Goal: Task Accomplishment & Management: Manage account settings

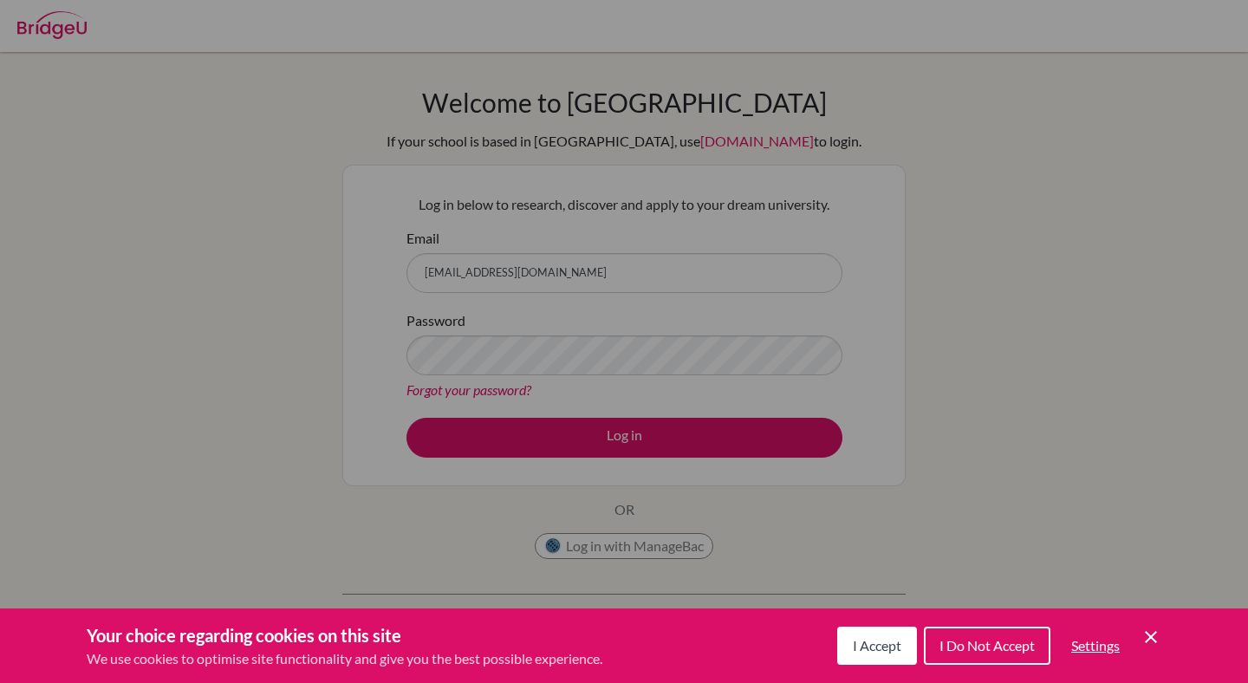
click at [884, 649] on span "I Accept" at bounding box center [877, 645] width 49 height 16
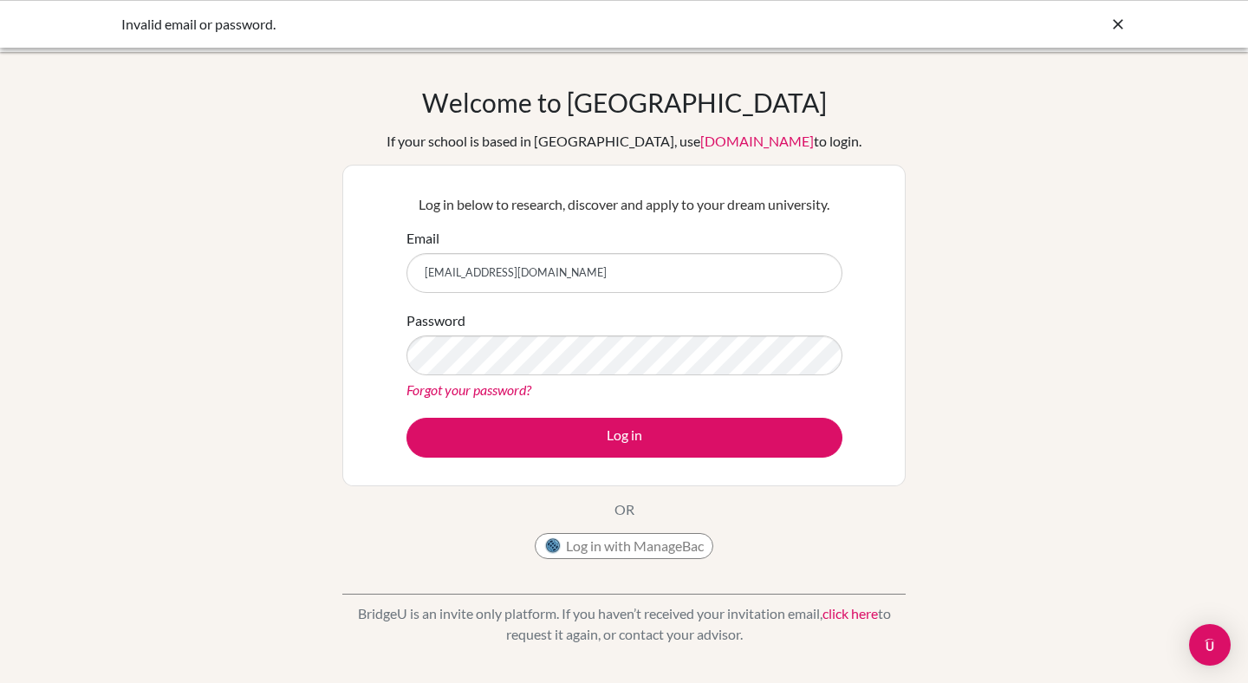
click at [649, 376] on div "Password Forgot your password?" at bounding box center [624, 355] width 436 height 90
click at [406, 418] on button "Log in" at bounding box center [624, 438] width 436 height 40
click at [487, 387] on link "Forgot your password?" at bounding box center [468, 389] width 125 height 16
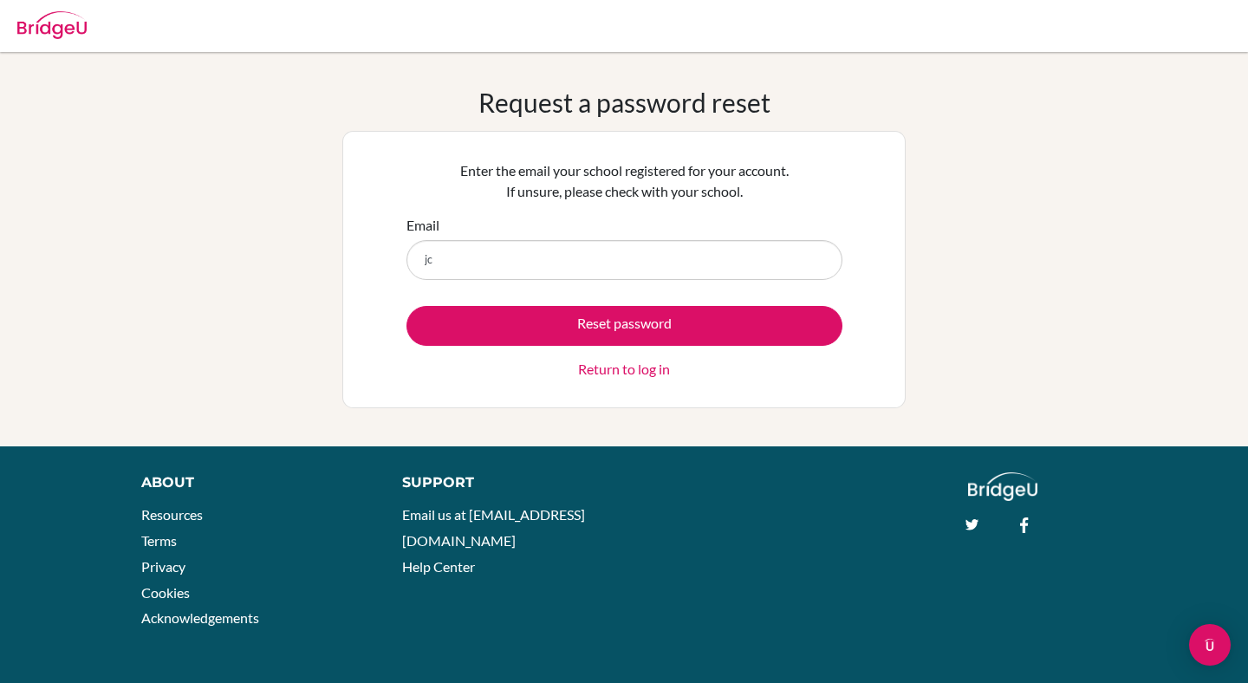
type input "jcollier077@gmail.com"
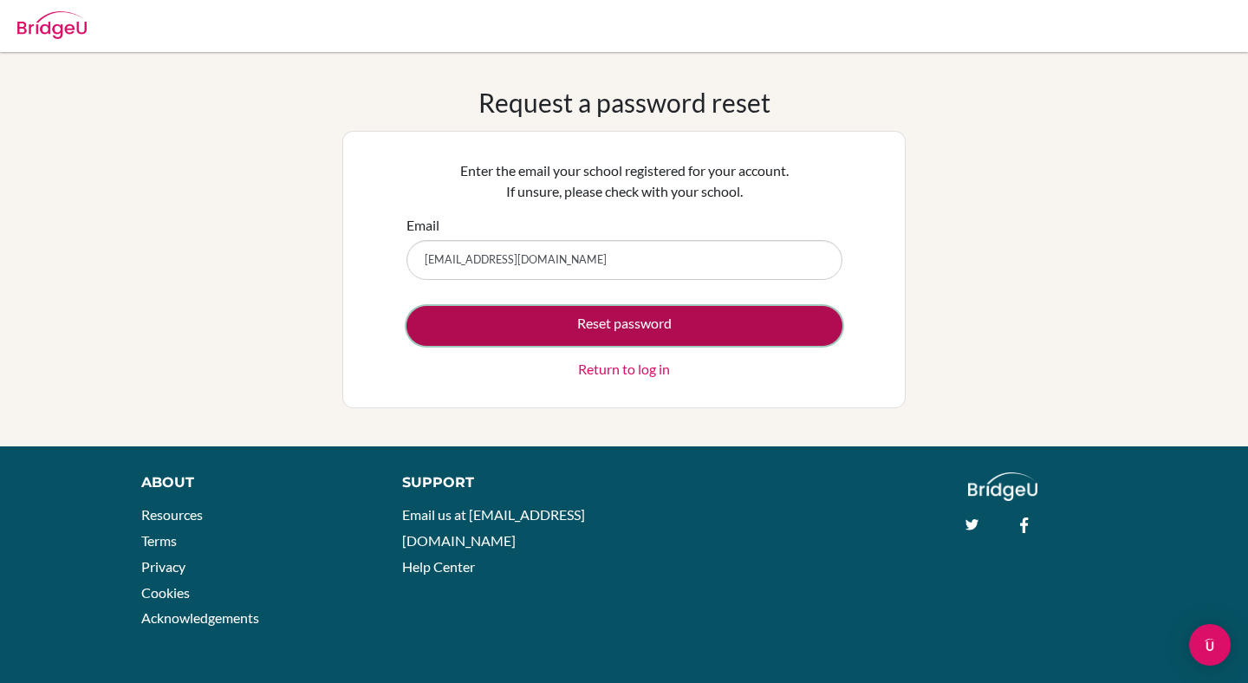
click at [605, 327] on button "Reset password" at bounding box center [624, 326] width 436 height 40
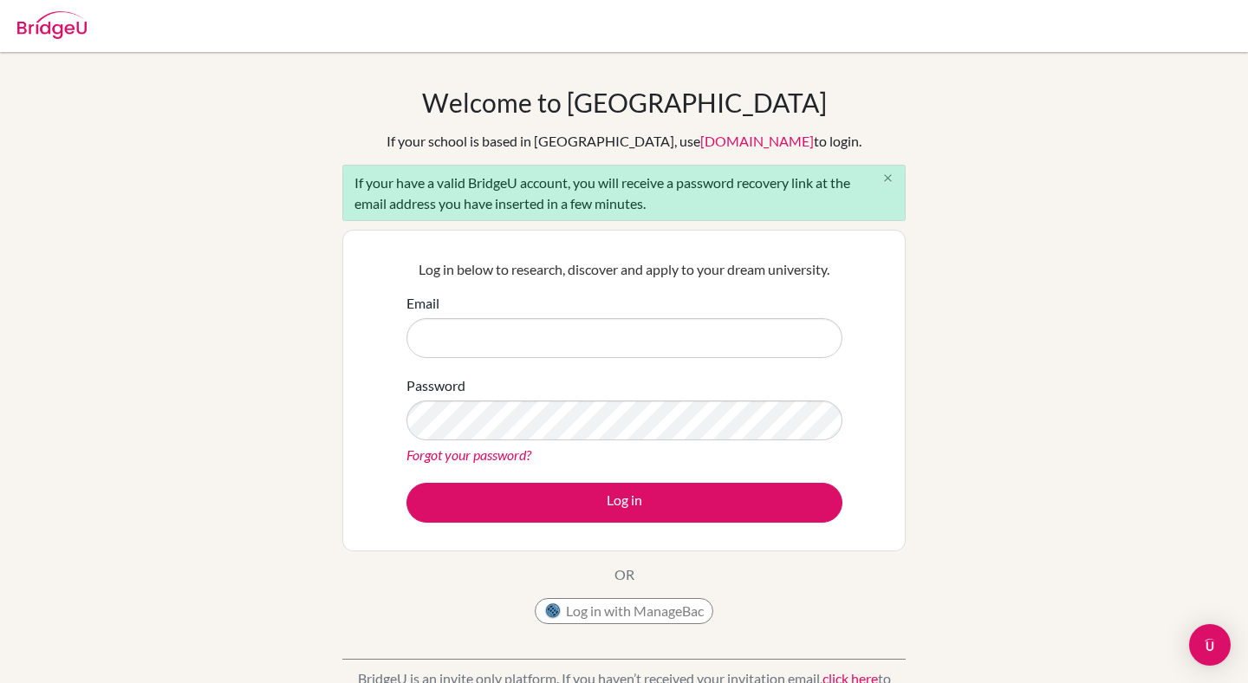
click at [889, 179] on icon "close" at bounding box center [887, 178] width 13 height 13
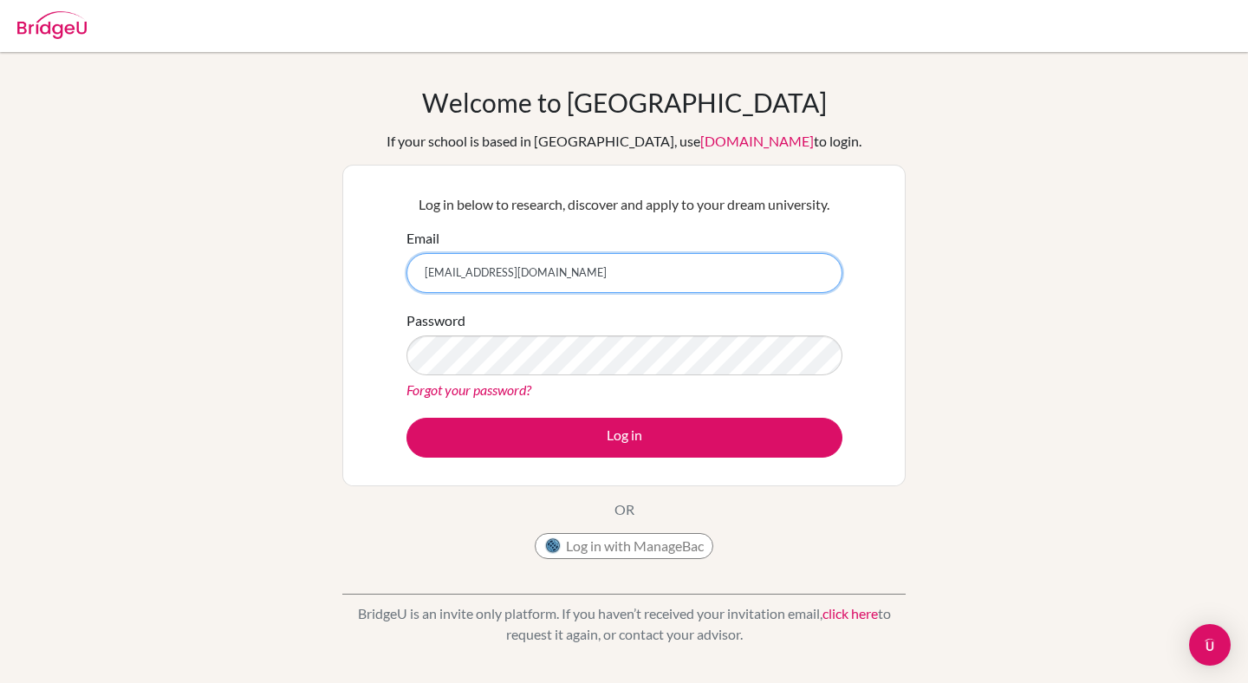
type input "[EMAIL_ADDRESS][DOMAIN_NAME]"
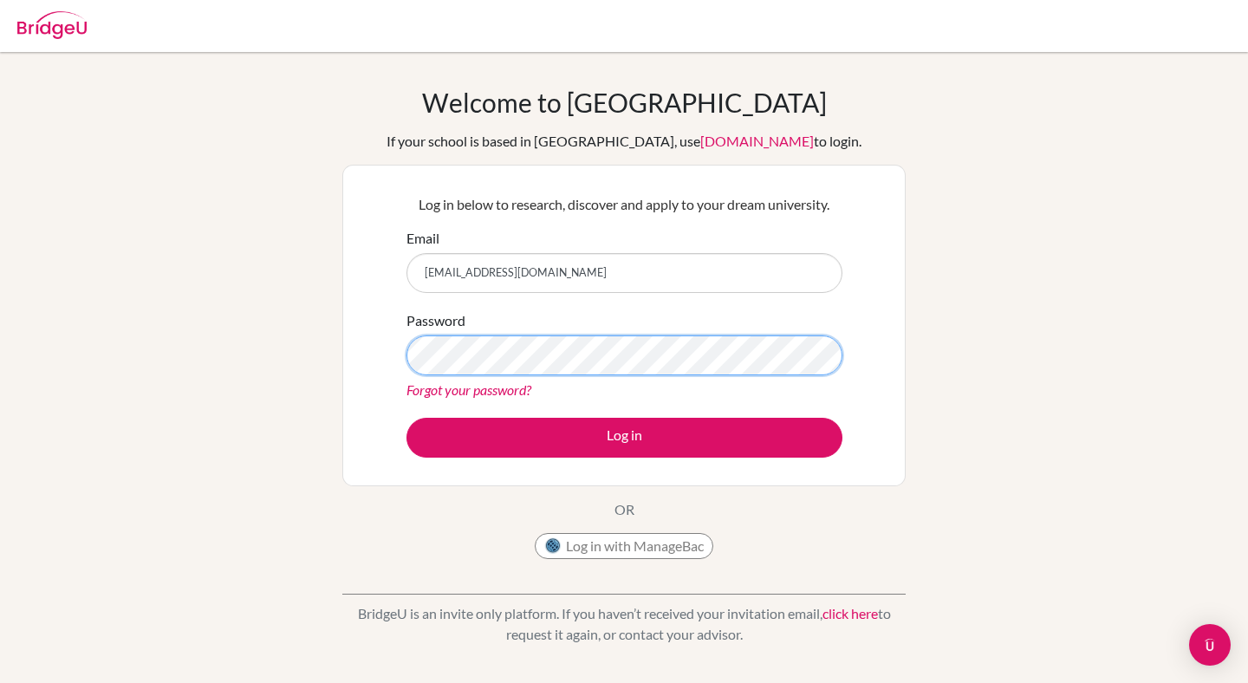
click at [406, 418] on button "Log in" at bounding box center [624, 438] width 436 height 40
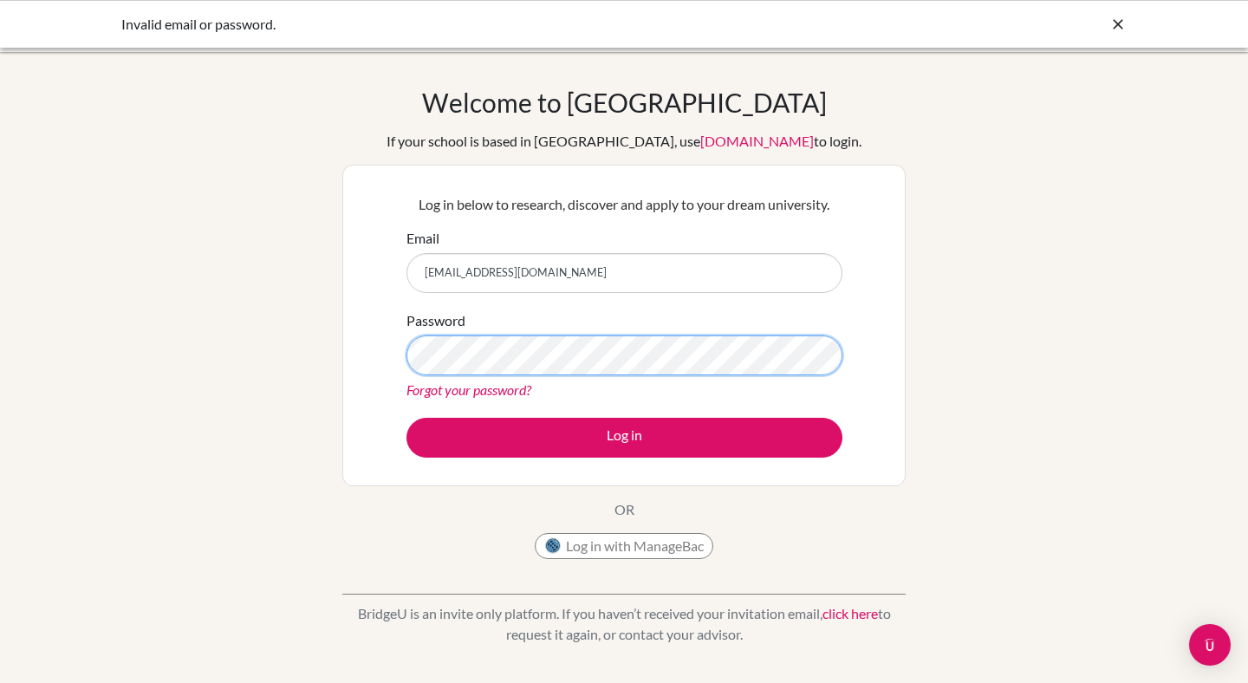
click at [406, 418] on button "Log in" at bounding box center [624, 438] width 436 height 40
click at [490, 388] on link "Forgot your password?" at bounding box center [468, 389] width 125 height 16
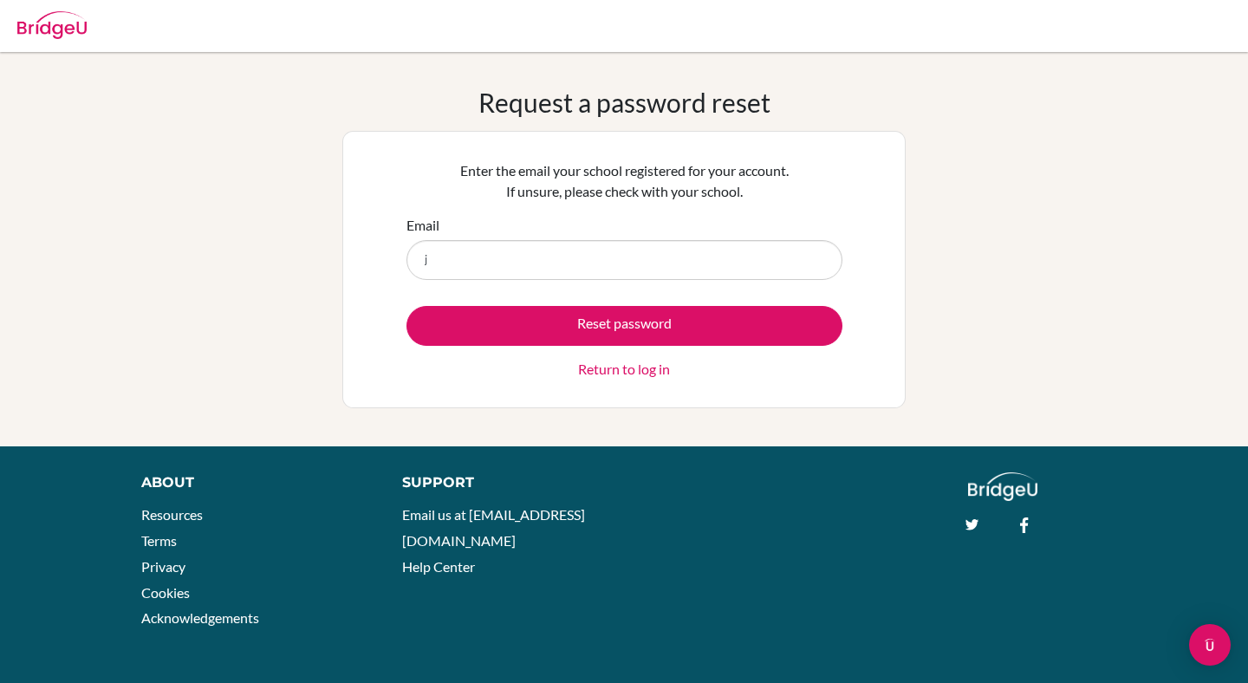
type input "[EMAIL_ADDRESS][DOMAIN_NAME]"
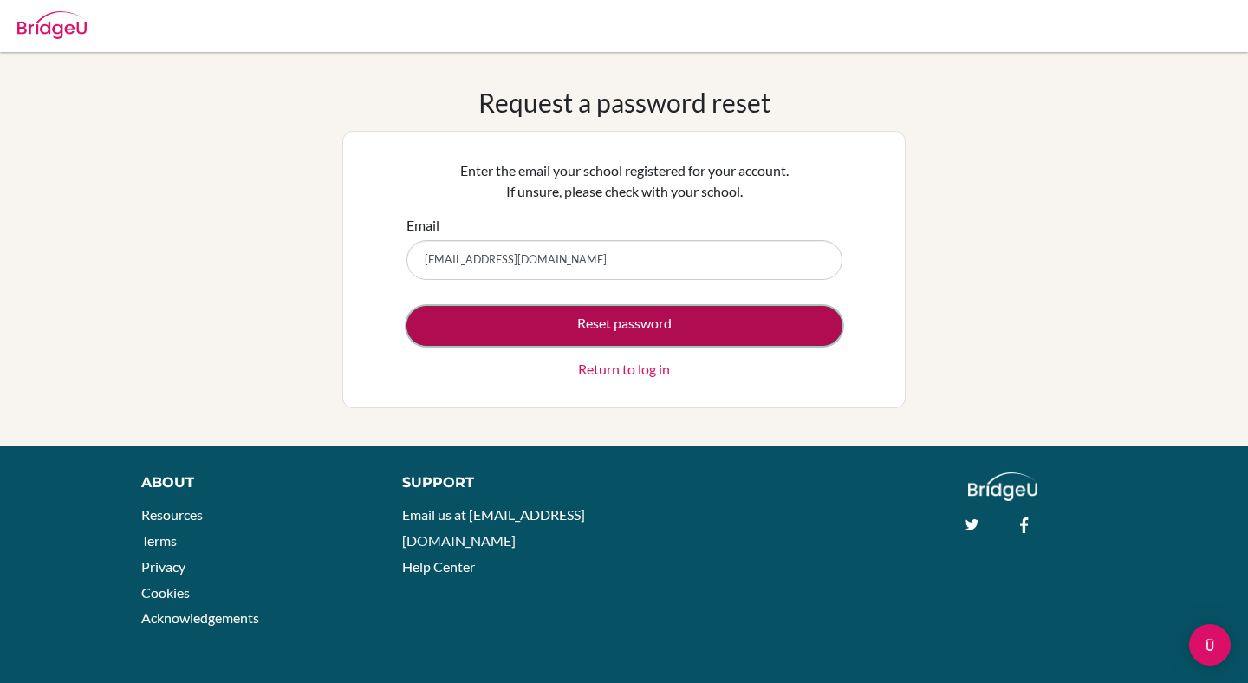
click at [601, 325] on button "Reset password" at bounding box center [624, 326] width 436 height 40
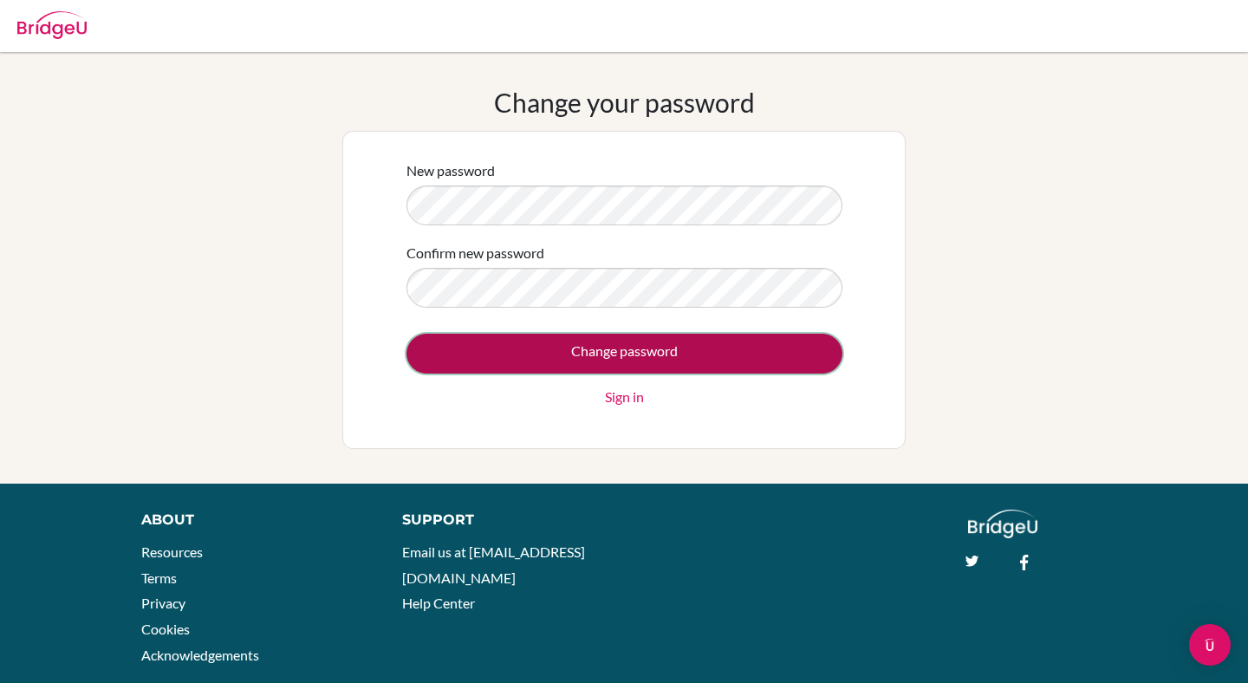
click at [621, 366] on input "Change password" at bounding box center [624, 354] width 436 height 40
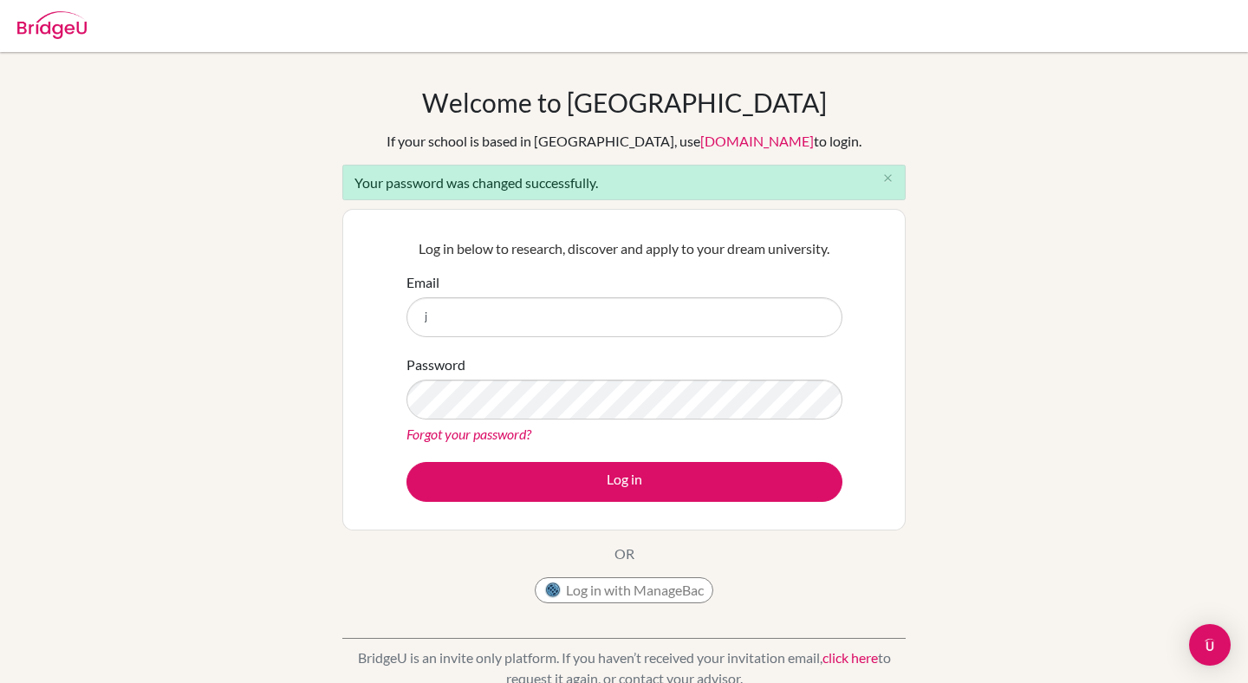
type input "[EMAIL_ADDRESS][DOMAIN_NAME]"
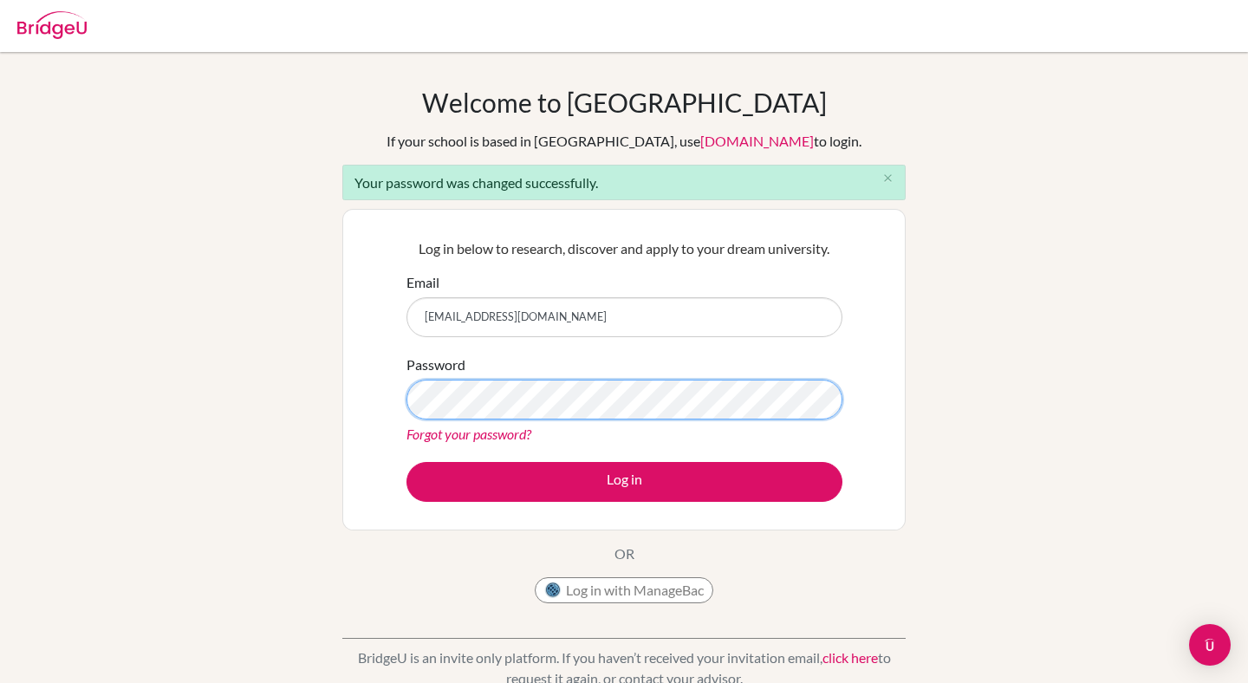
click at [406, 462] on button "Log in" at bounding box center [624, 482] width 436 height 40
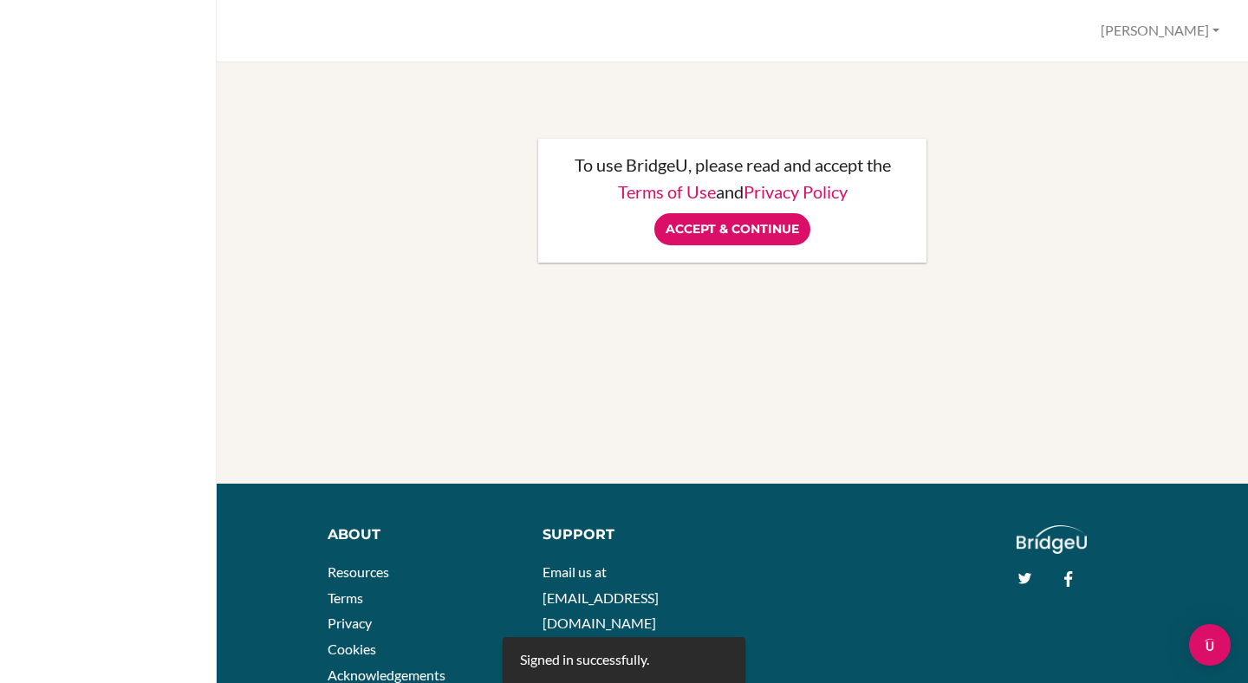
click at [738, 209] on div "To use BridgeU, please read and accept the Terms of Use and Privacy Policy Acce…" at bounding box center [732, 200] width 354 height 89
click at [737, 224] on input "Accept & Continue" at bounding box center [732, 229] width 156 height 32
